Goal: Find specific page/section: Find specific page/section

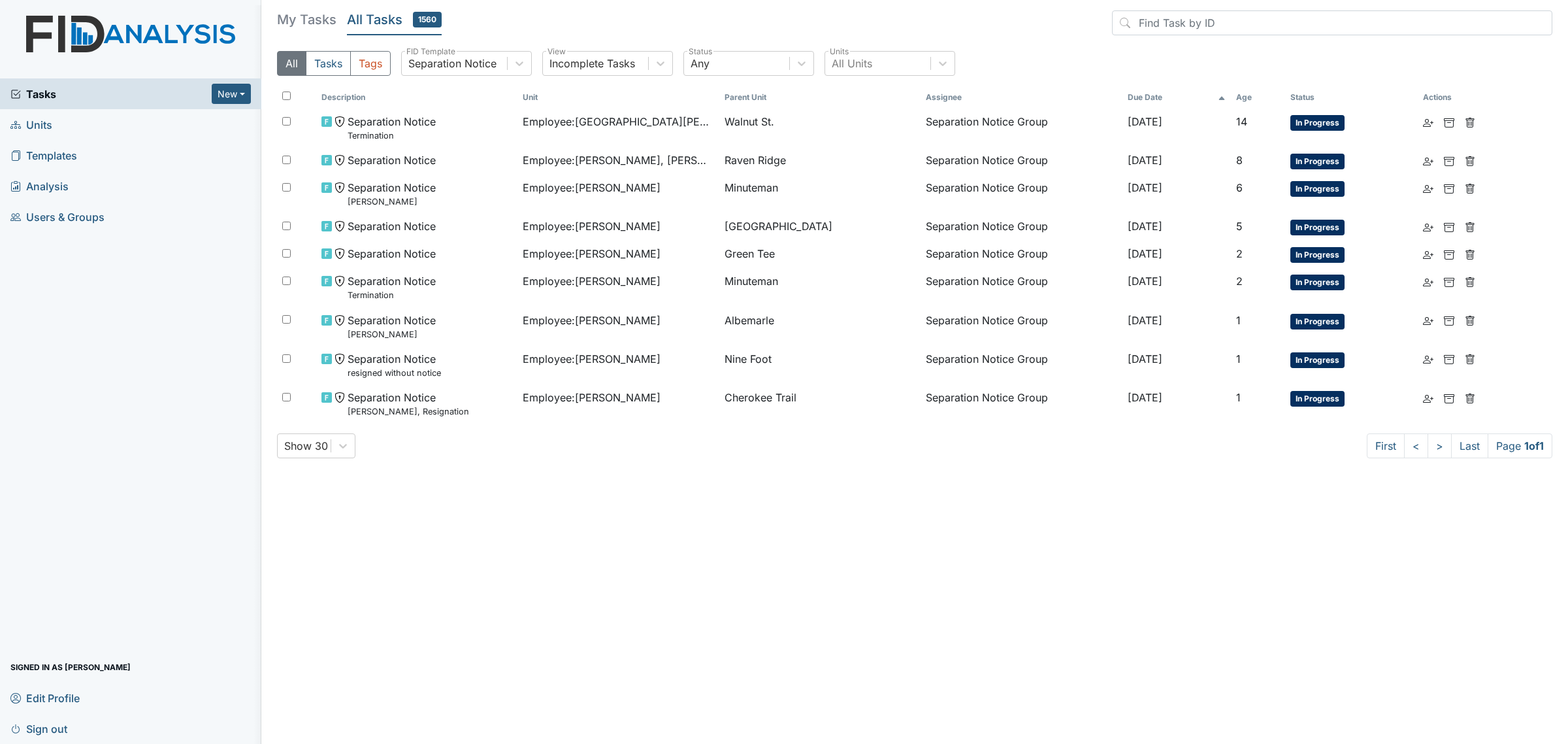
click at [60, 125] on link "Units" at bounding box center [131, 125] width 261 height 31
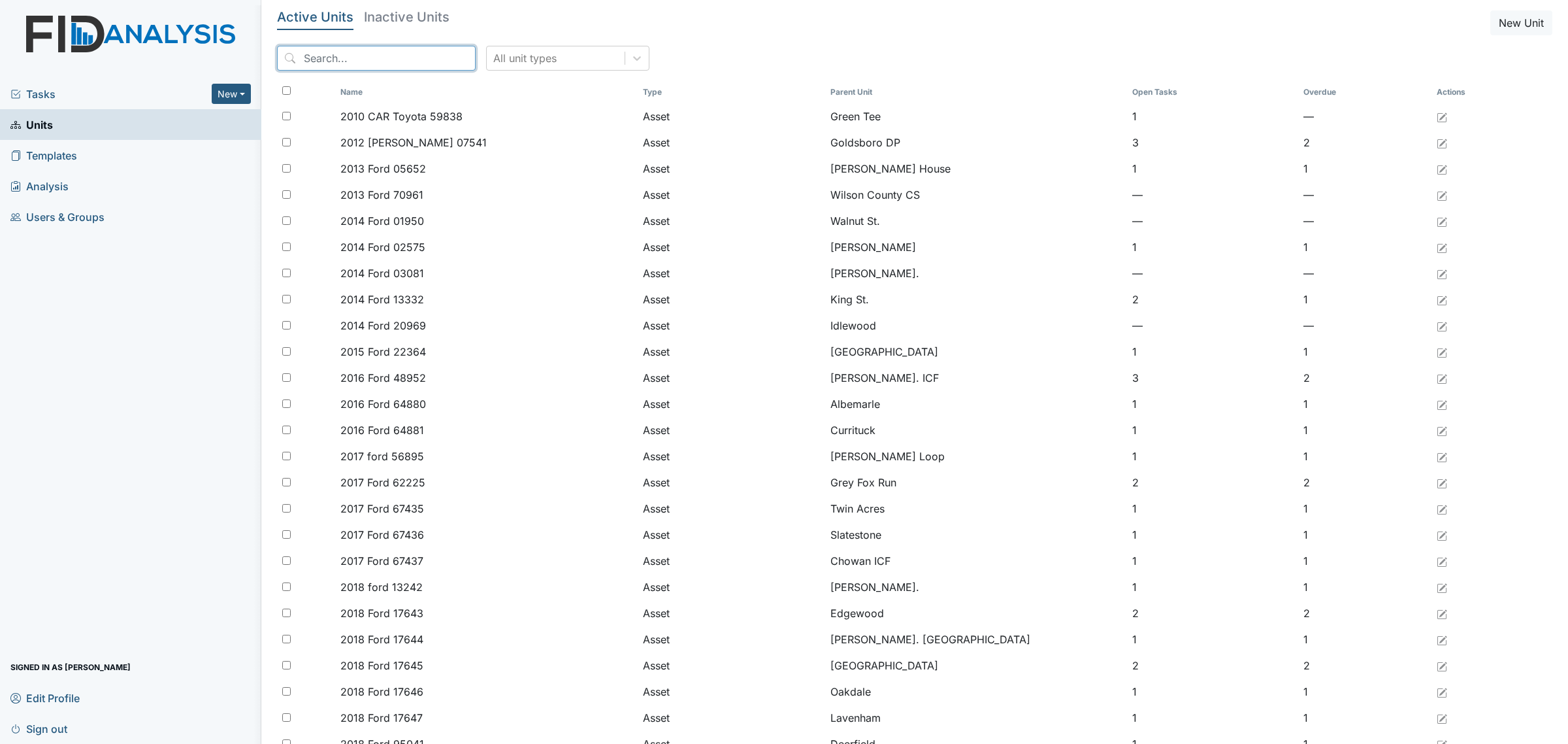
click at [402, 54] on input "search" at bounding box center [376, 58] width 199 height 25
click at [397, 58] on input "search" at bounding box center [376, 58] width 199 height 25
click at [720, 17] on header "Active Units Inactive Units New Unit" at bounding box center [915, 23] width 1275 height 25
click at [369, 54] on input "search" at bounding box center [376, 58] width 199 height 25
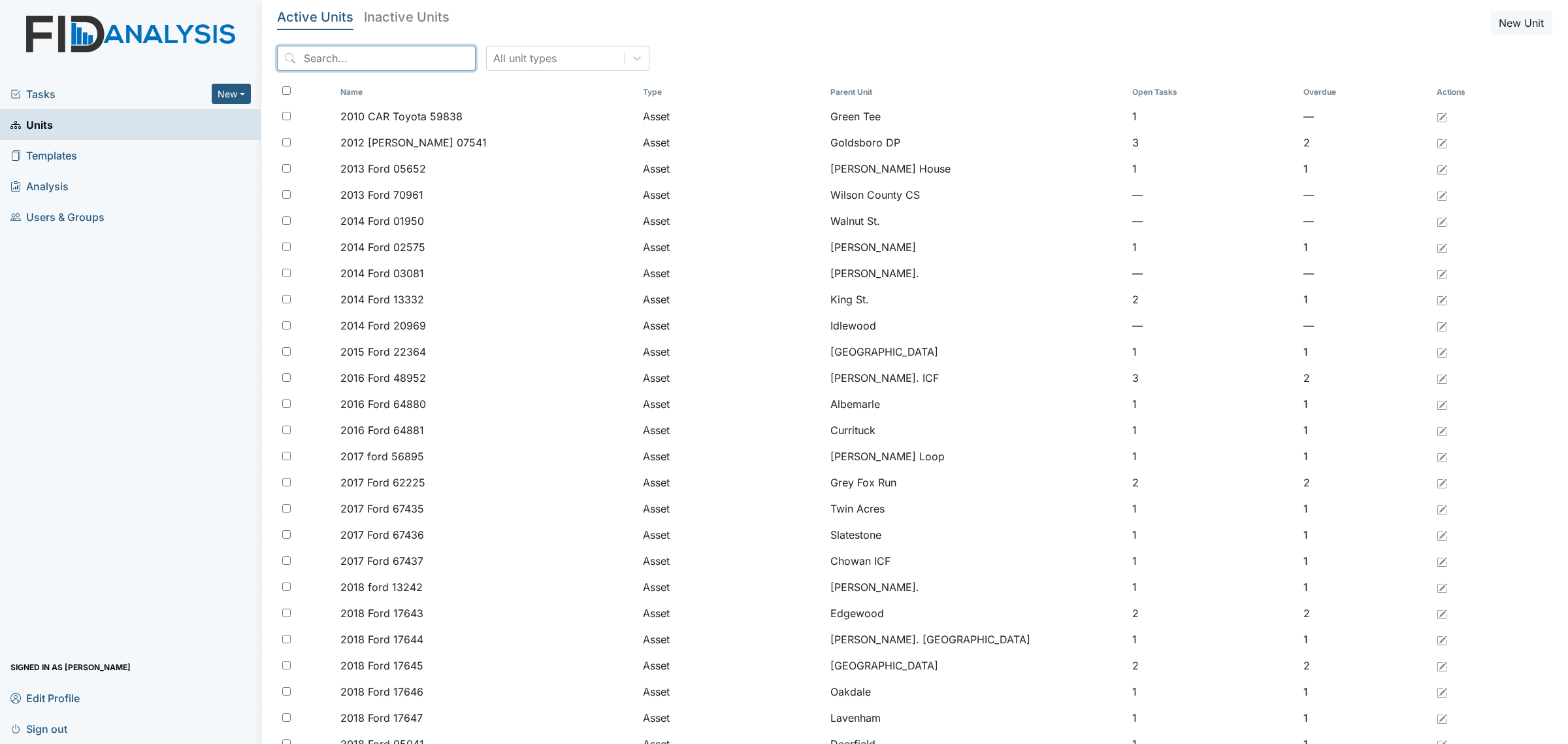
click at [305, 60] on input "search" at bounding box center [376, 58] width 199 height 25
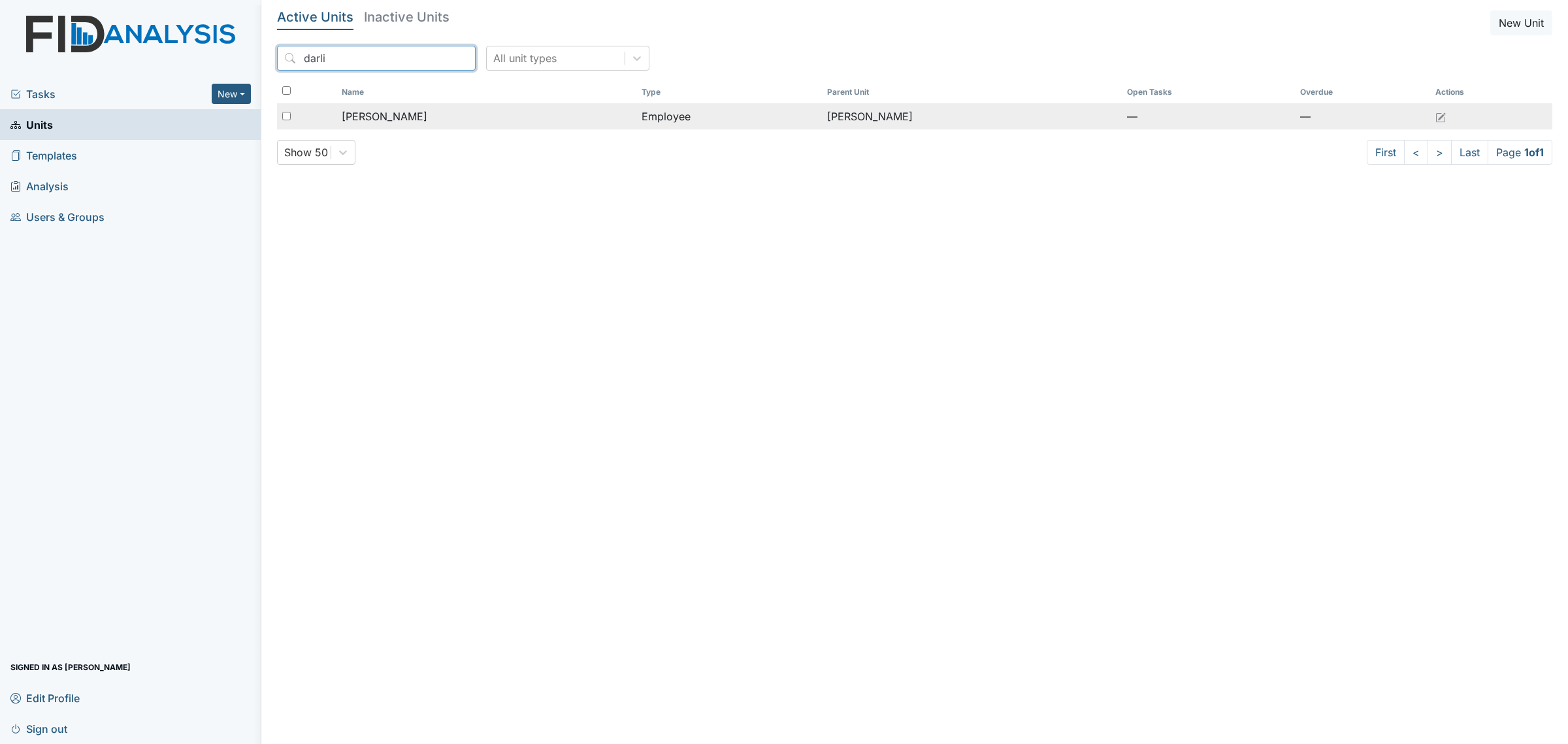
type input "darli"
click at [438, 110] on div "[PERSON_NAME]" at bounding box center [486, 117] width 290 height 16
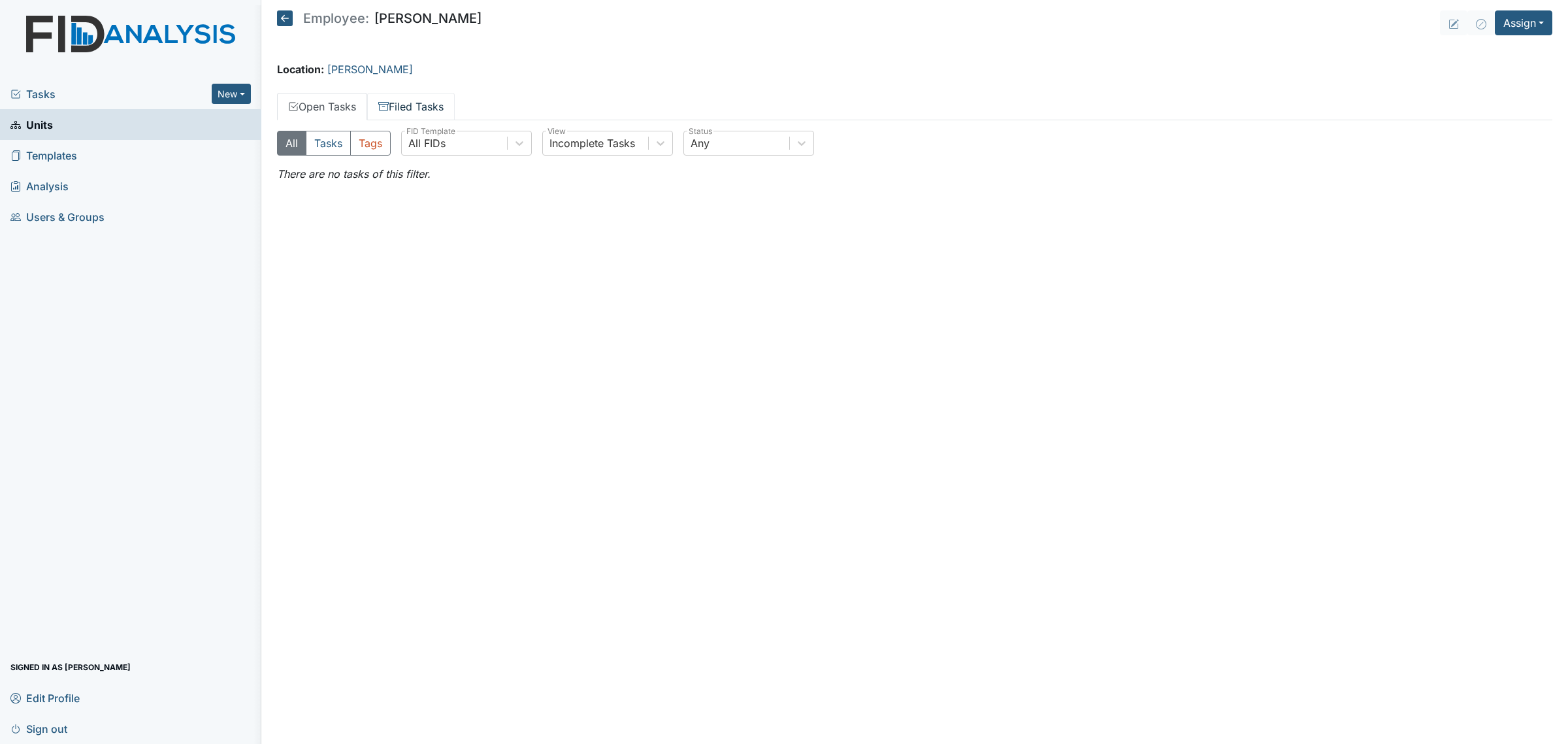
click at [419, 107] on link "Filed Tasks" at bounding box center [411, 106] width 87 height 27
click at [357, 107] on link "Open Tasks" at bounding box center [322, 106] width 90 height 27
click at [281, 23] on icon at bounding box center [285, 19] width 16 height 16
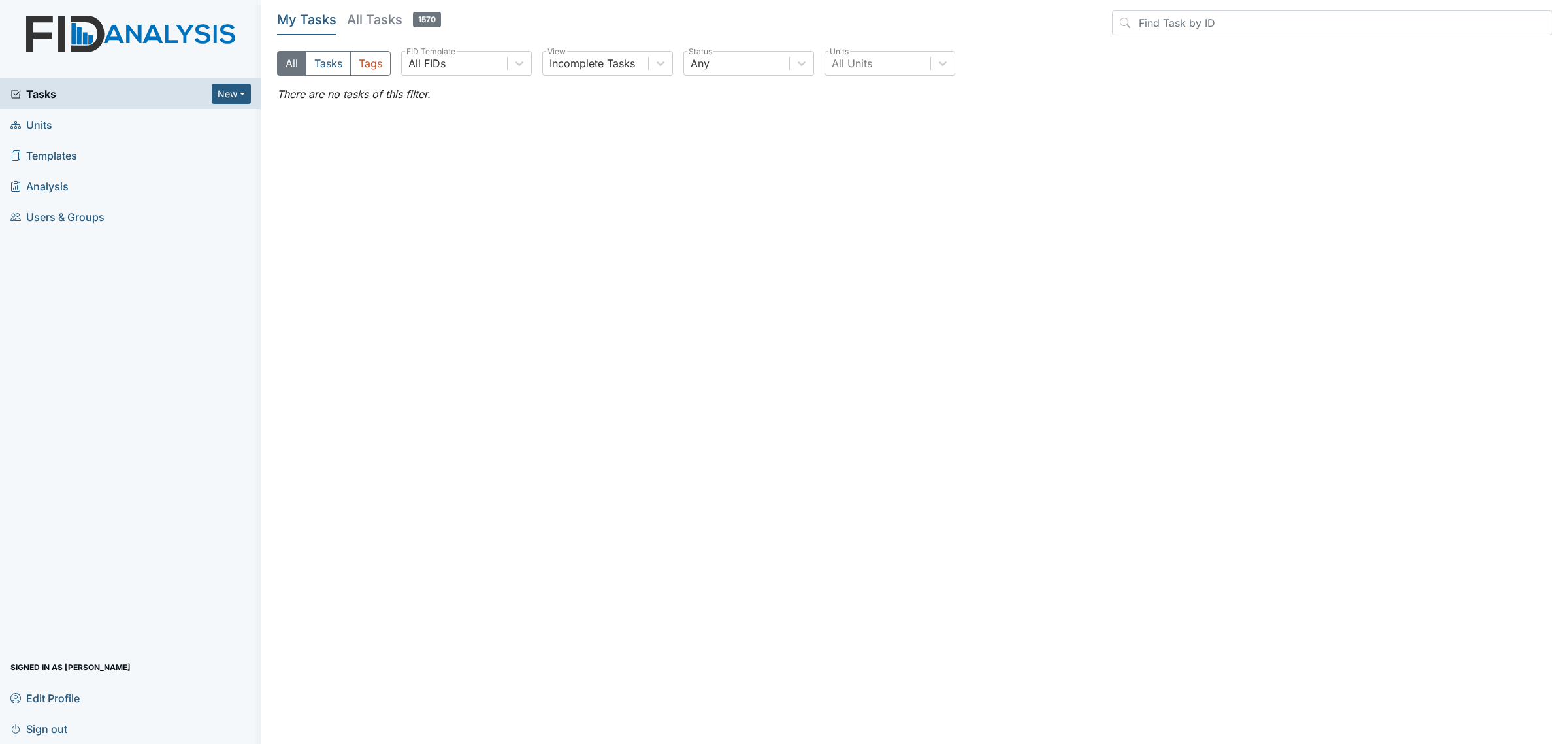
click at [95, 126] on link "Units" at bounding box center [131, 125] width 261 height 31
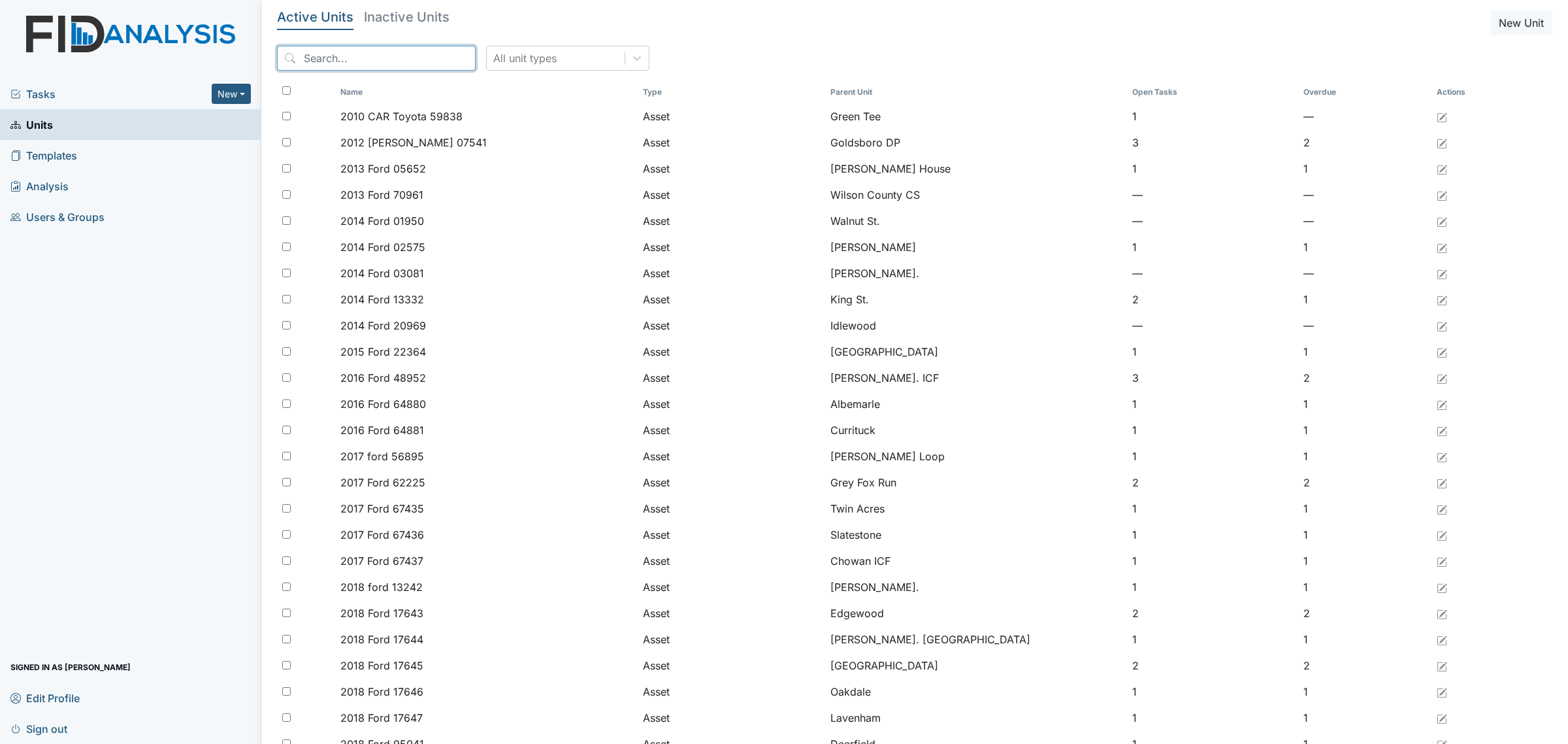
click at [408, 67] on input "search" at bounding box center [376, 58] width 199 height 25
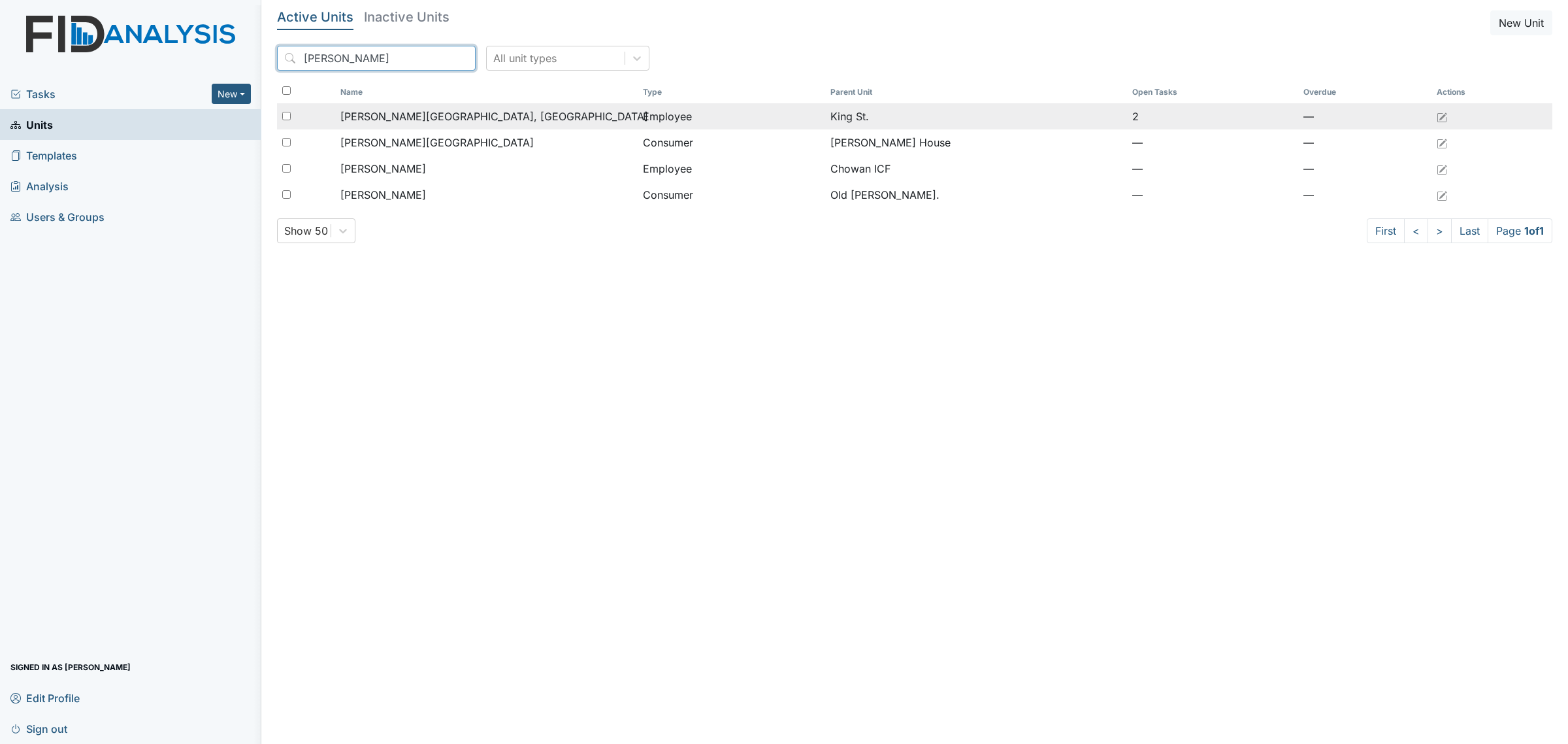
type input "boyd"
click at [425, 109] on span "[PERSON_NAME][GEOGRAPHIC_DATA], [GEOGRAPHIC_DATA]" at bounding box center [494, 117] width 308 height 16
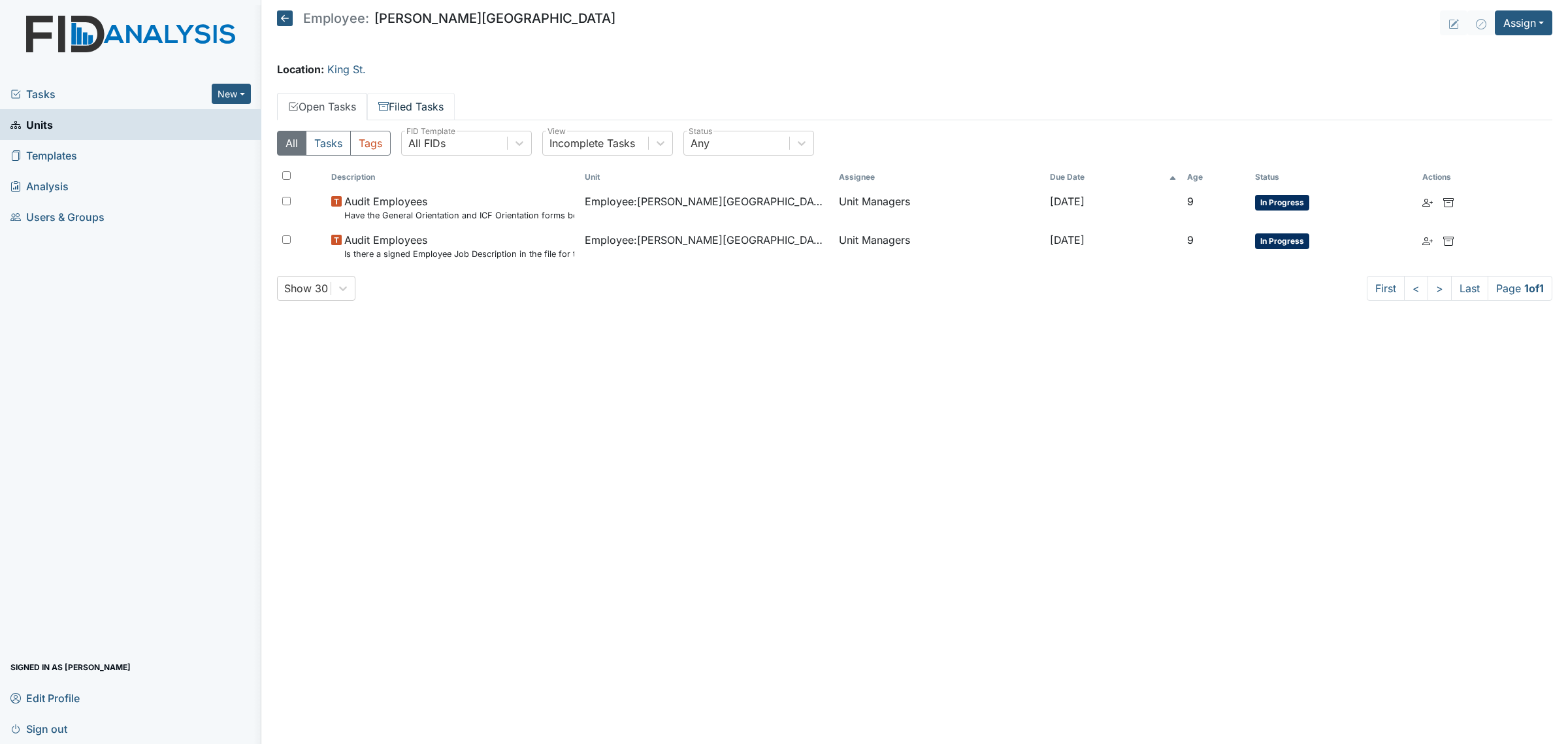
click at [409, 106] on link "Filed Tasks" at bounding box center [411, 106] width 87 height 27
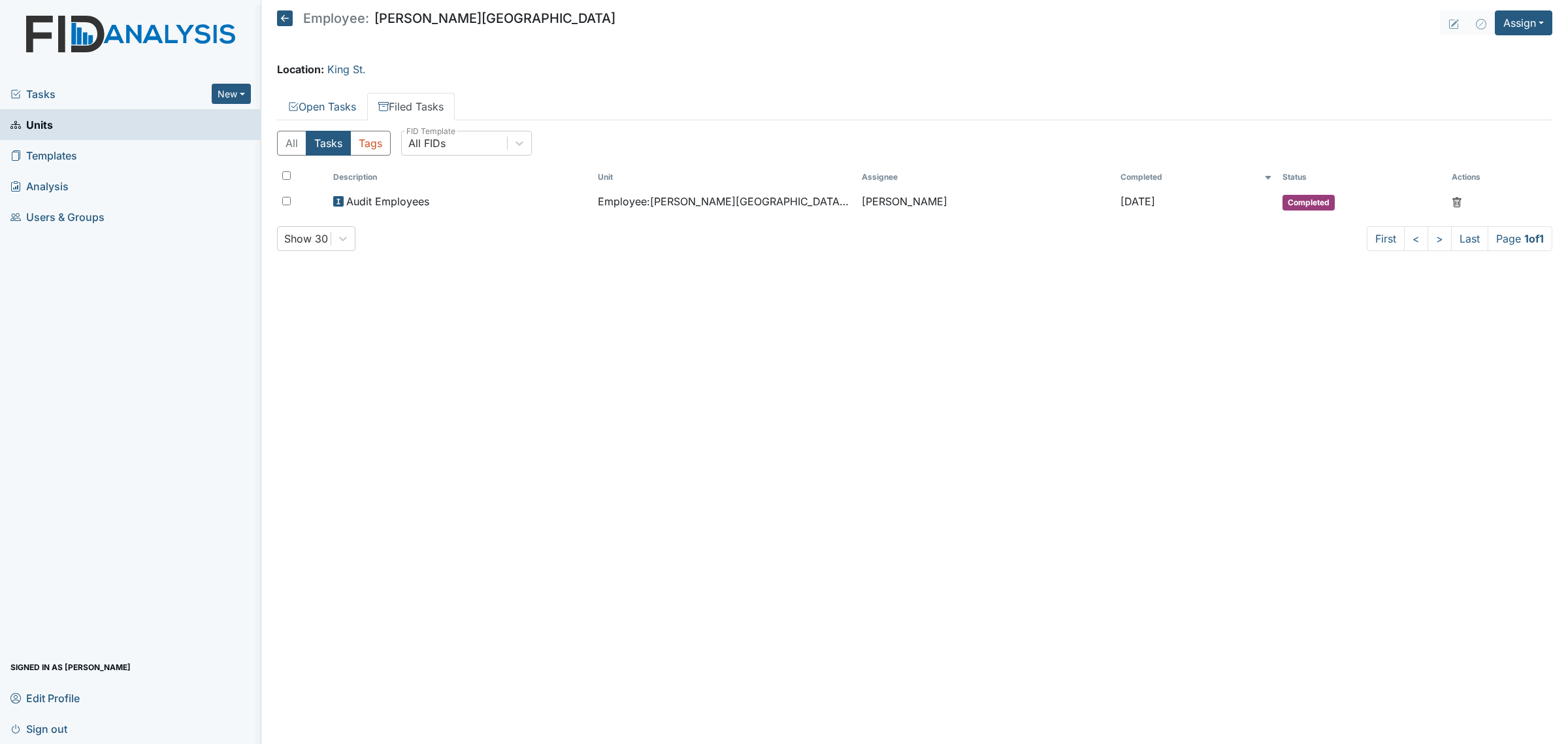
click at [290, 18] on icon at bounding box center [285, 19] width 16 height 16
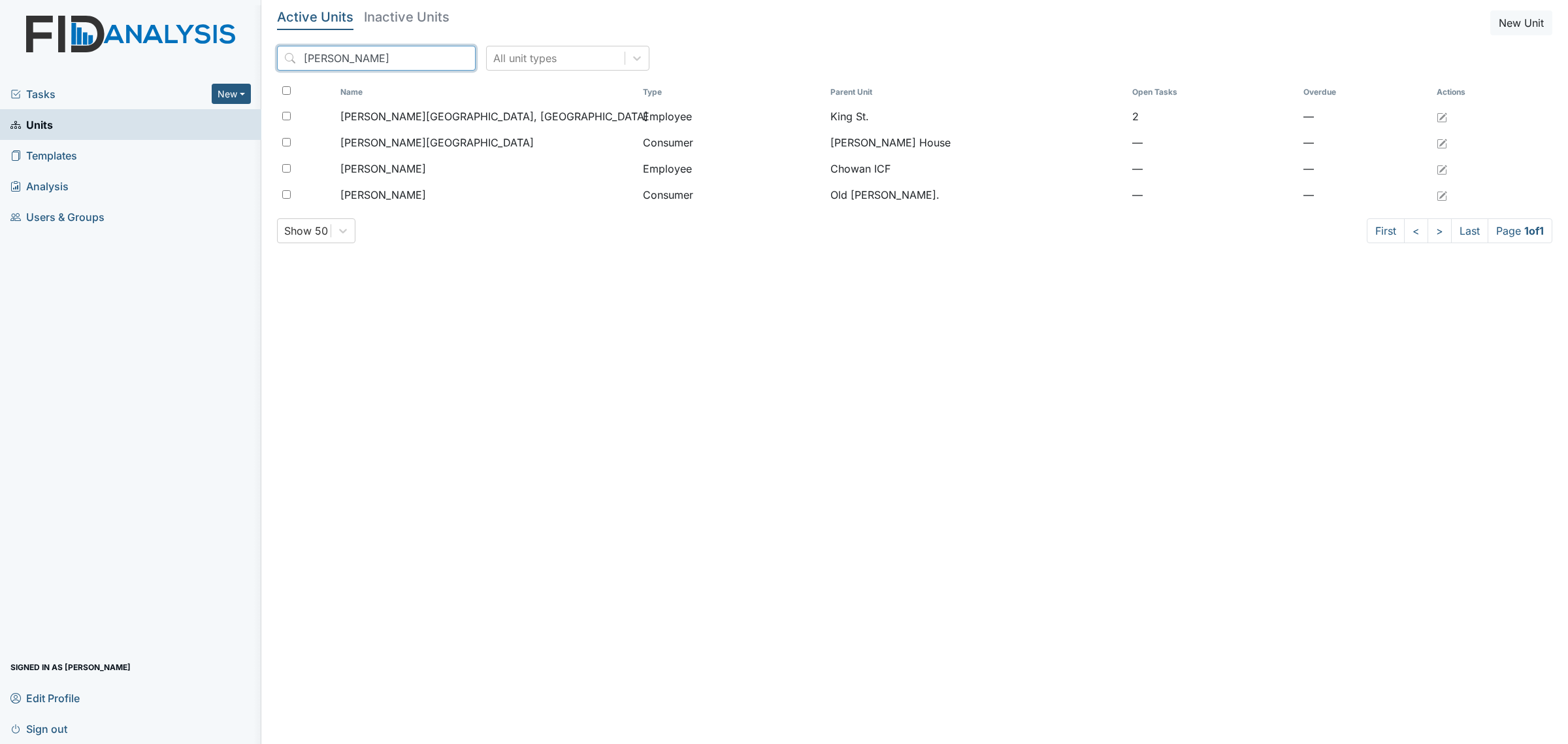
click at [373, 57] on input "[PERSON_NAME]" at bounding box center [376, 58] width 199 height 25
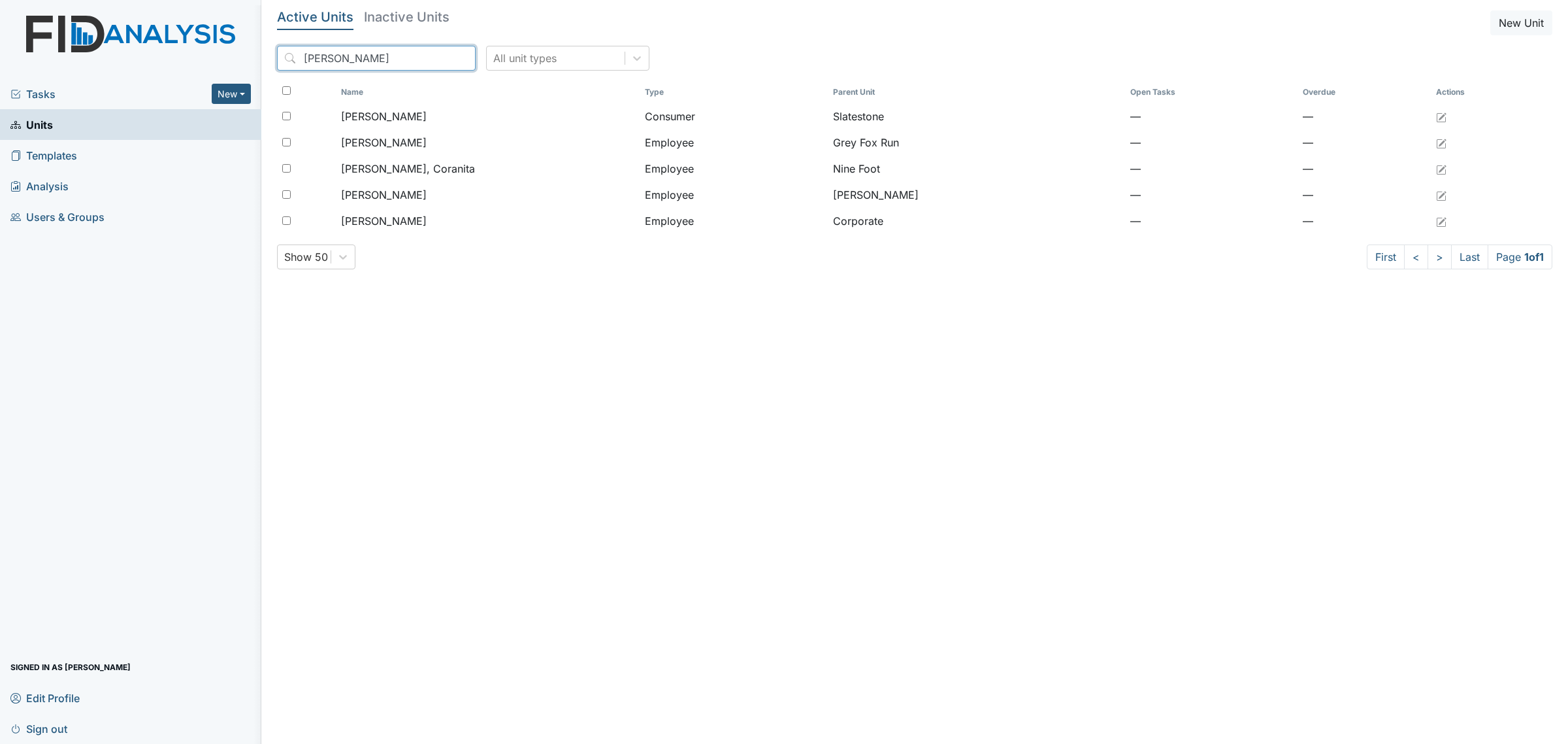
type input "[PERSON_NAME]"
click at [60, 135] on link "Units" at bounding box center [131, 125] width 261 height 31
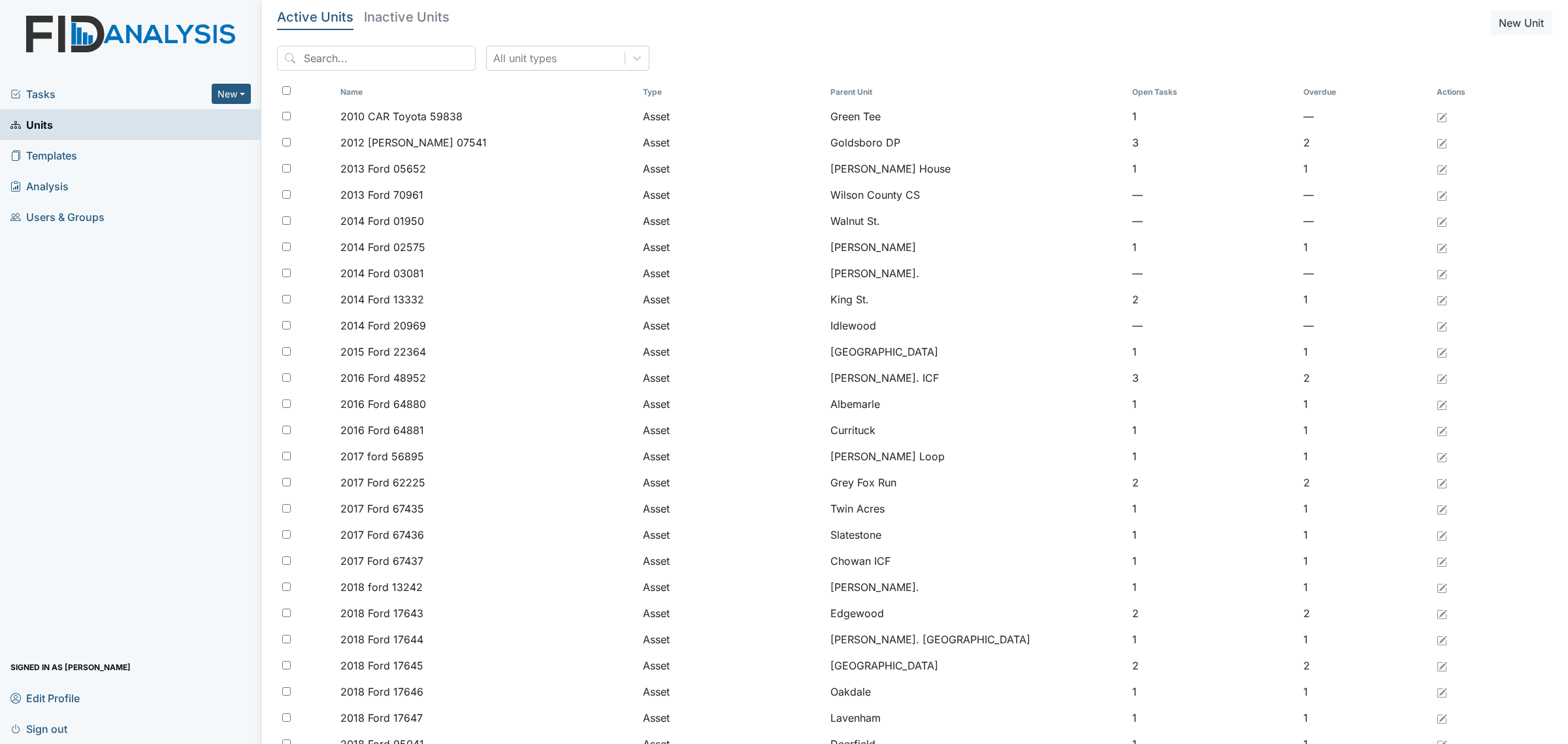
click at [70, 86] on span "Tasks" at bounding box center [111, 94] width 201 height 16
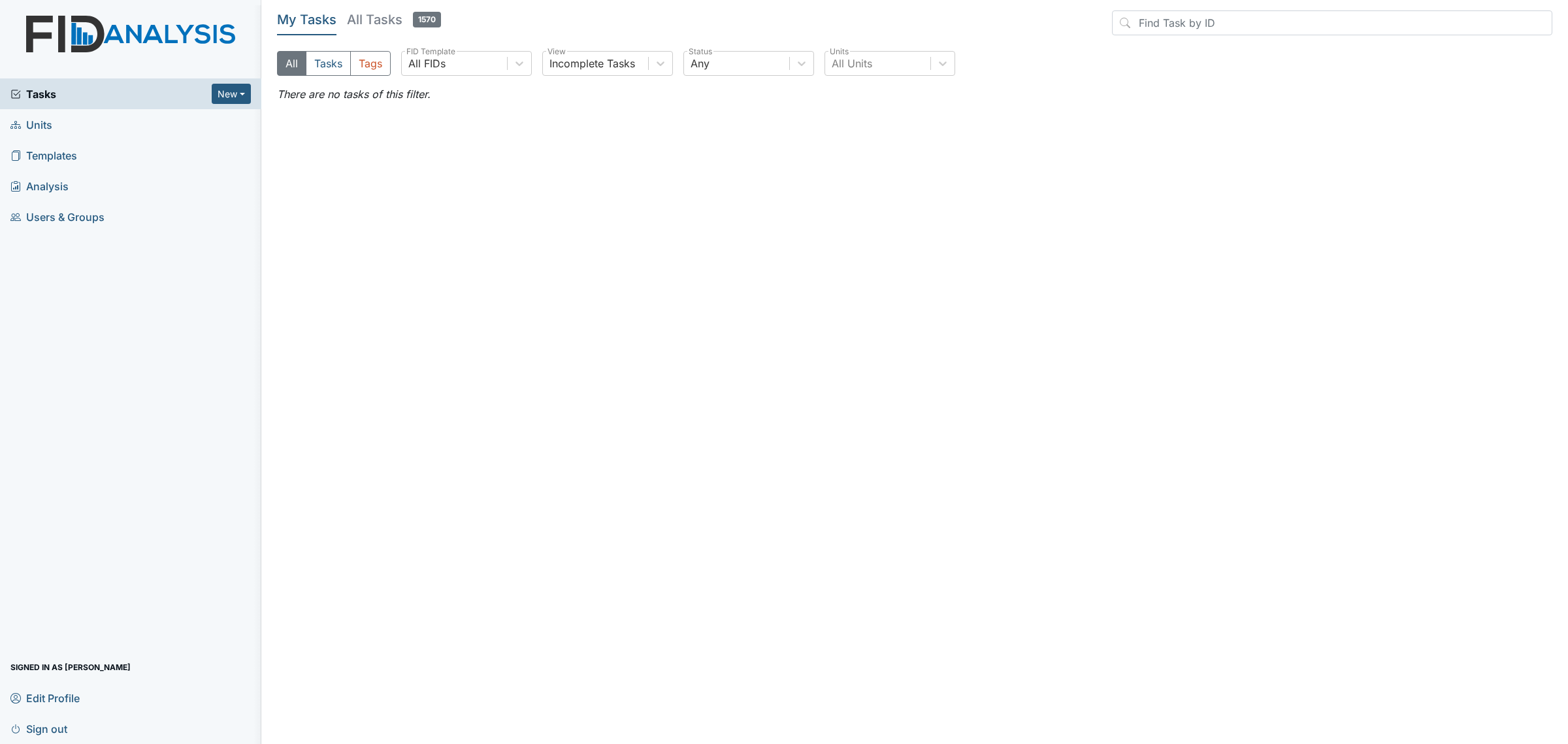
click at [379, 1] on main "My Tasks All Tasks 1570 All Tasks Tags All FIDs FID Template Incomplete Tasks V…" at bounding box center [914, 372] width 1306 height 744
click at [406, 26] on h5 "All Tasks 1570" at bounding box center [394, 20] width 94 height 19
